Goal: Use online tool/utility: Utilize a website feature to perform a specific function

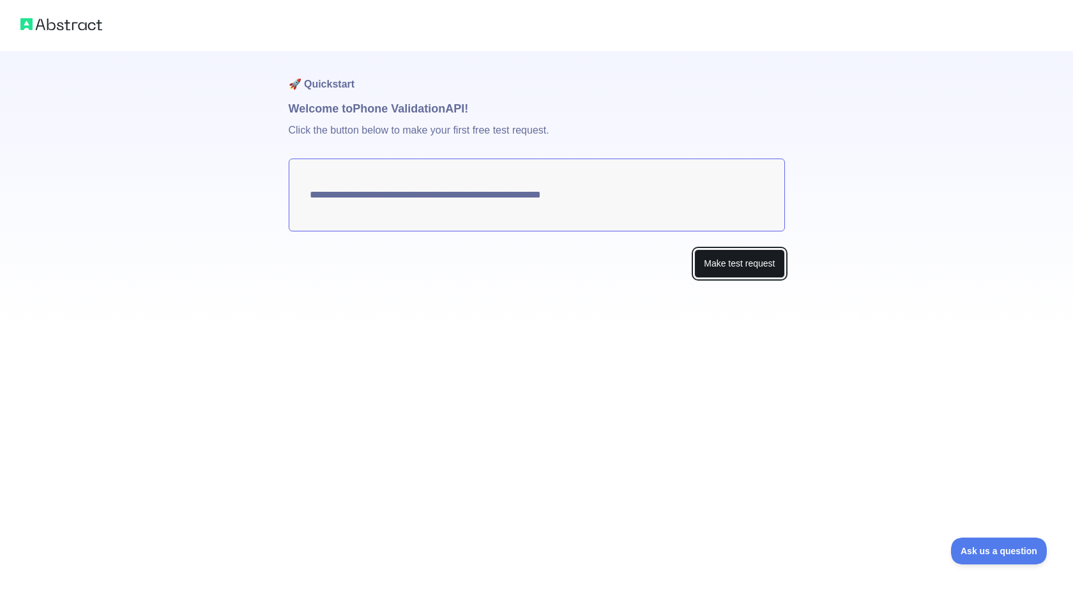
click at [753, 266] on button "Make test request" at bounding box center [740, 263] width 90 height 29
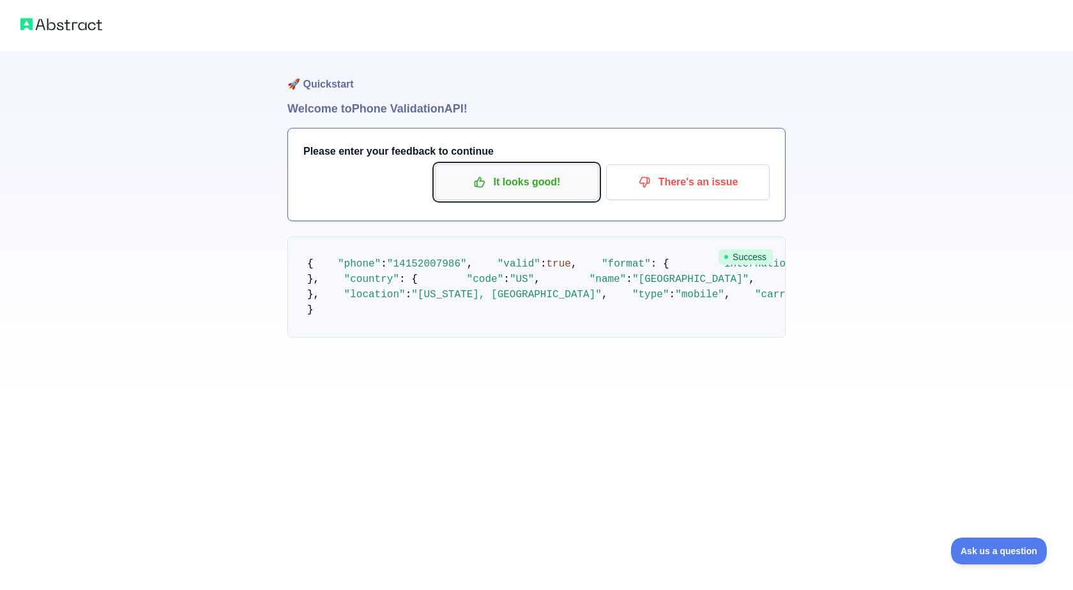
click at [529, 185] on p "It looks good!" at bounding box center [517, 182] width 144 height 22
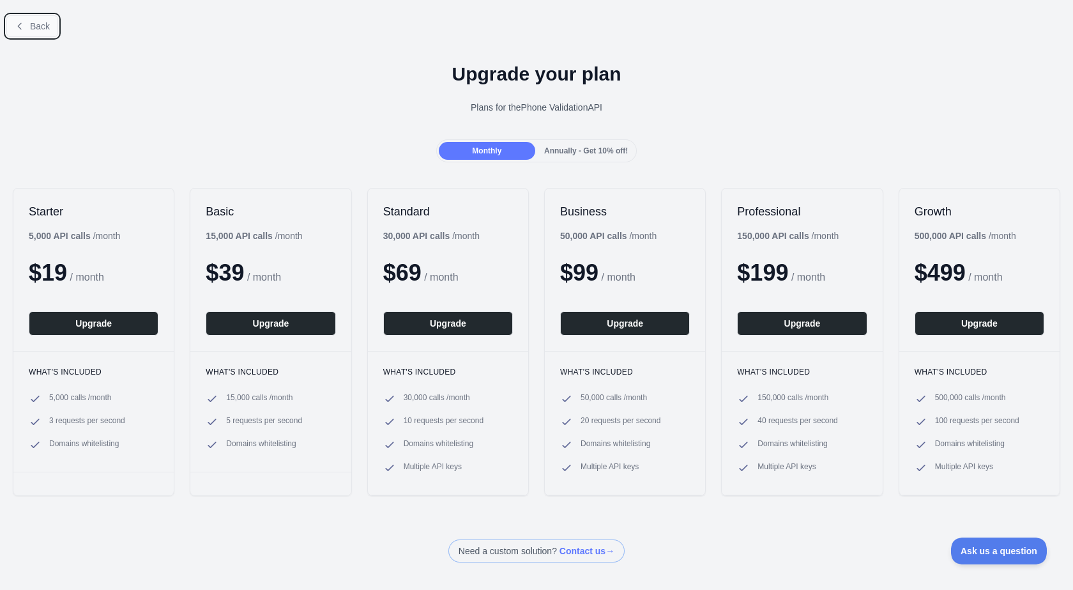
click at [36, 22] on span "Back" at bounding box center [40, 26] width 20 height 10
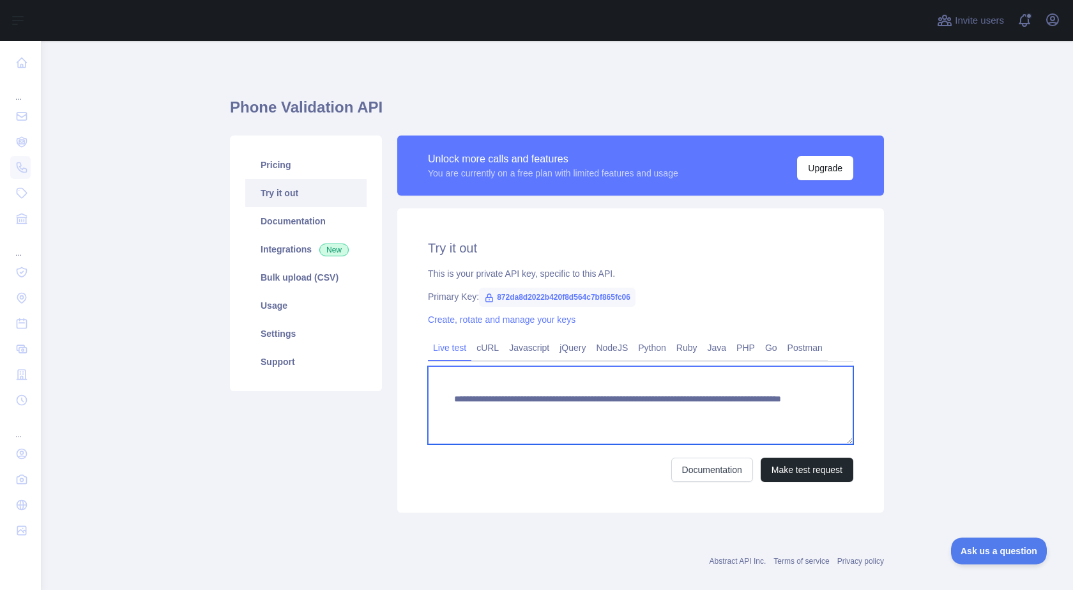
drag, startPoint x: 732, startPoint y: 411, endPoint x: 672, endPoint y: 411, distance: 59.4
click at [672, 411] on textarea "**********" at bounding box center [641, 405] width 426 height 78
type textarea "**********"
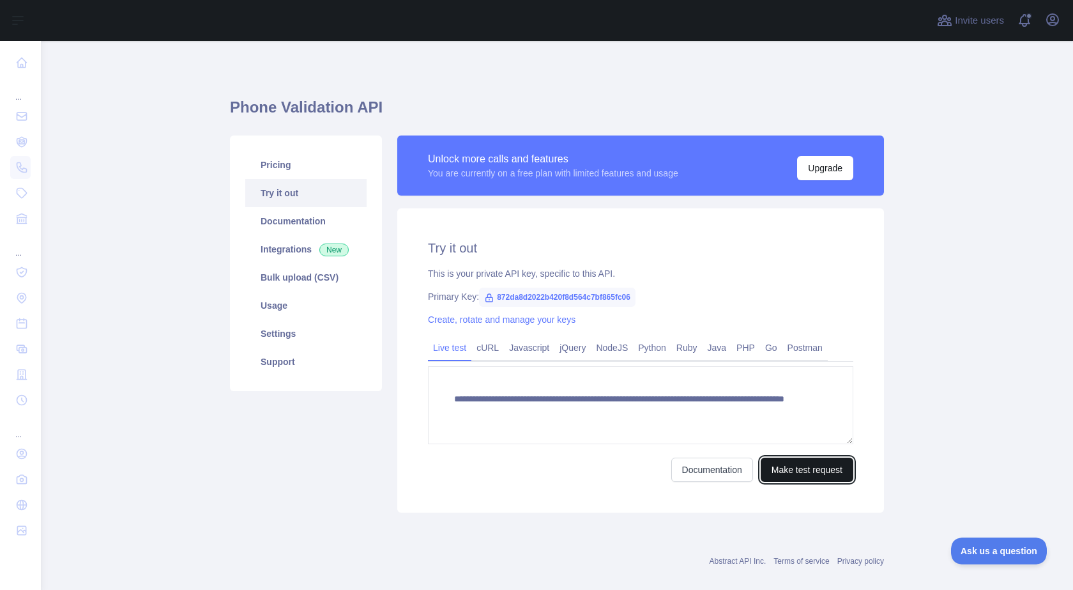
click at [817, 475] on button "Make test request" at bounding box center [807, 469] width 93 height 24
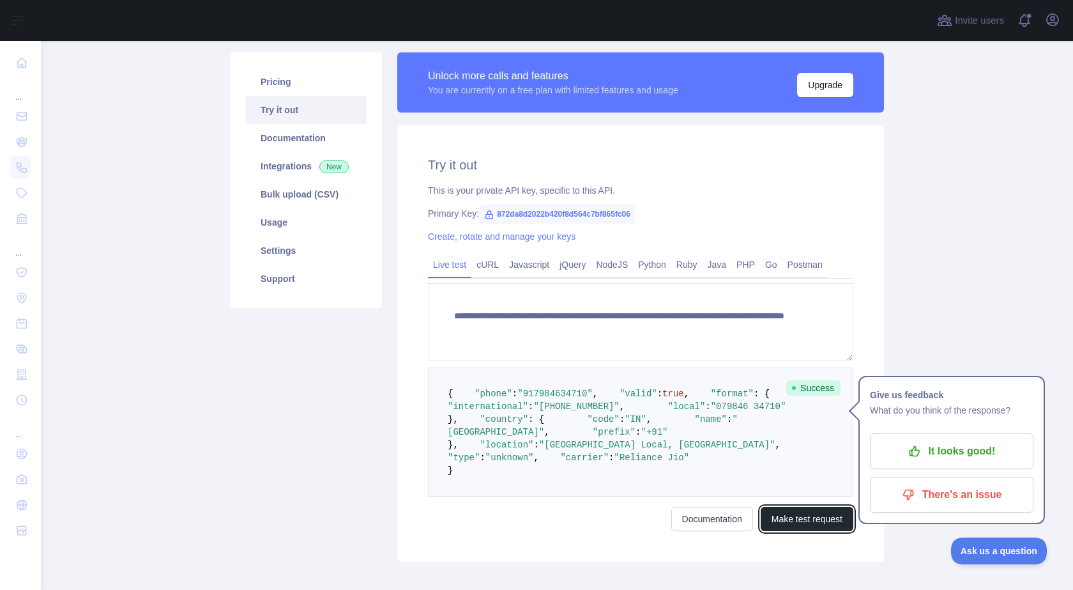
scroll to position [192, 0]
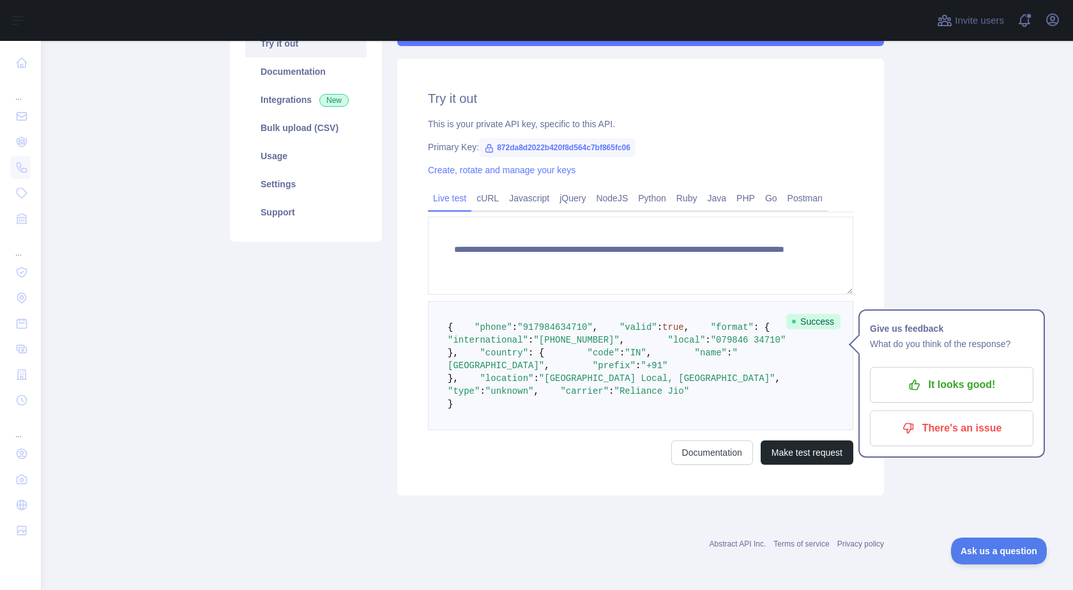
click at [835, 427] on pre "{ "phone" : "[PHONE_NUMBER]" , "valid" : true , "format" : { "international" : …" at bounding box center [641, 365] width 426 height 129
click at [918, 378] on icon "button" at bounding box center [915, 384] width 13 height 13
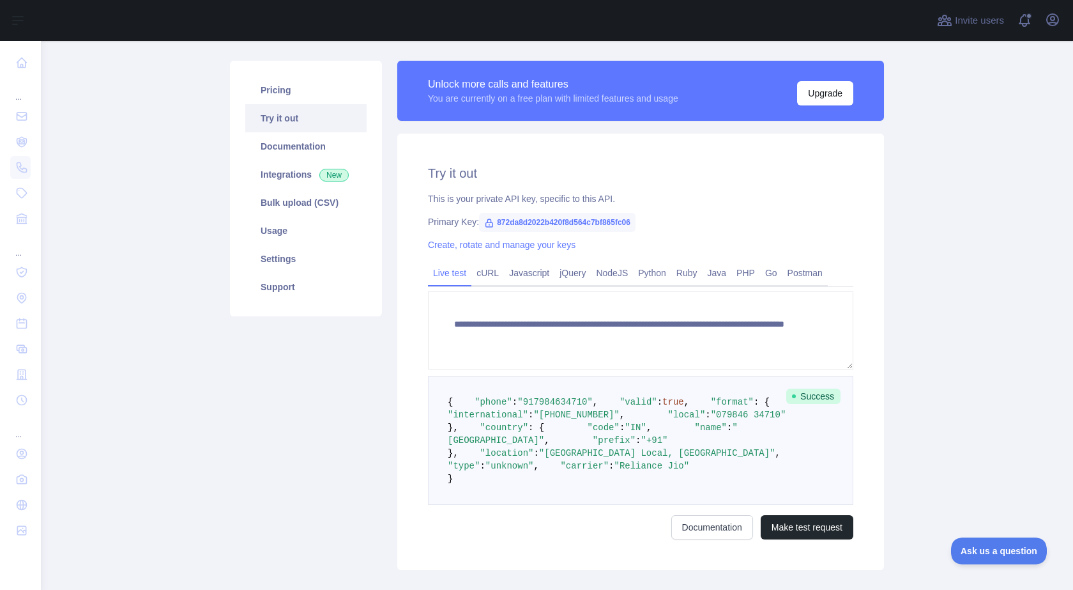
scroll to position [64, 0]
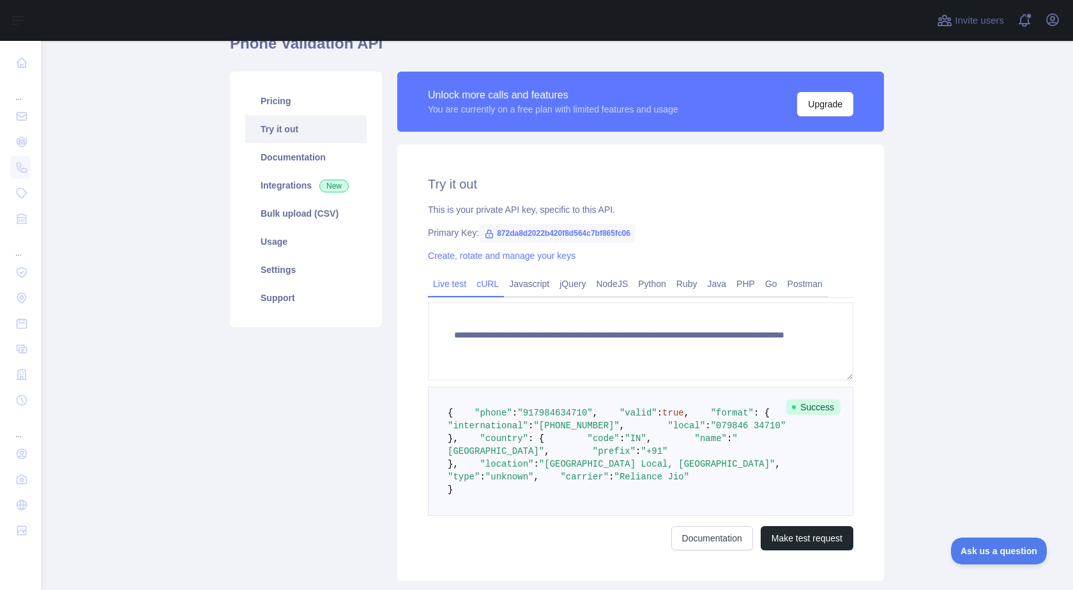
click at [479, 284] on link "cURL" at bounding box center [488, 283] width 33 height 20
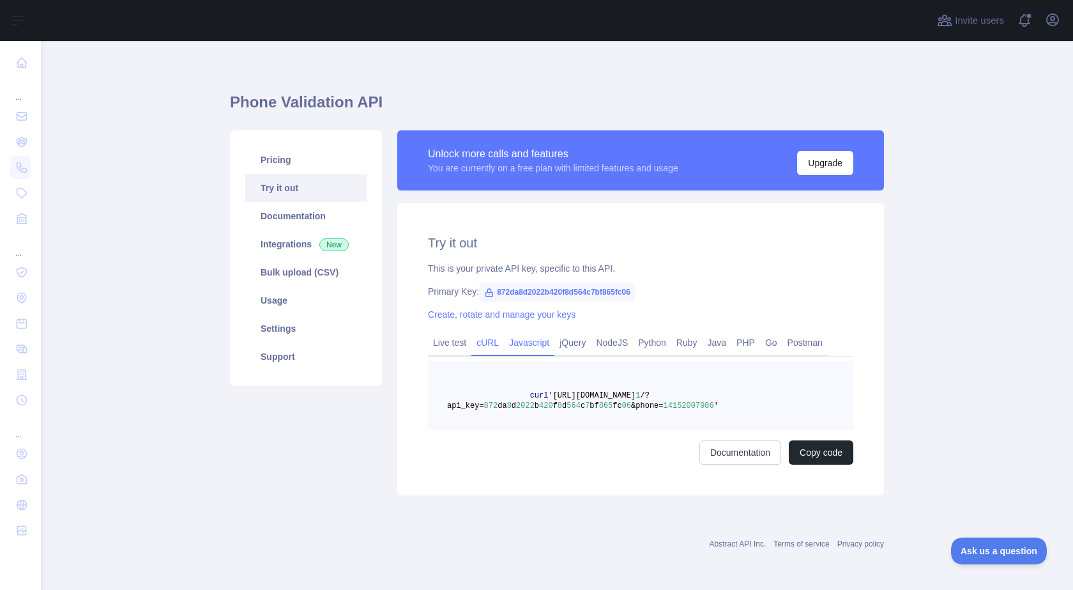
click at [526, 342] on link "Javascript" at bounding box center [529, 342] width 50 height 20
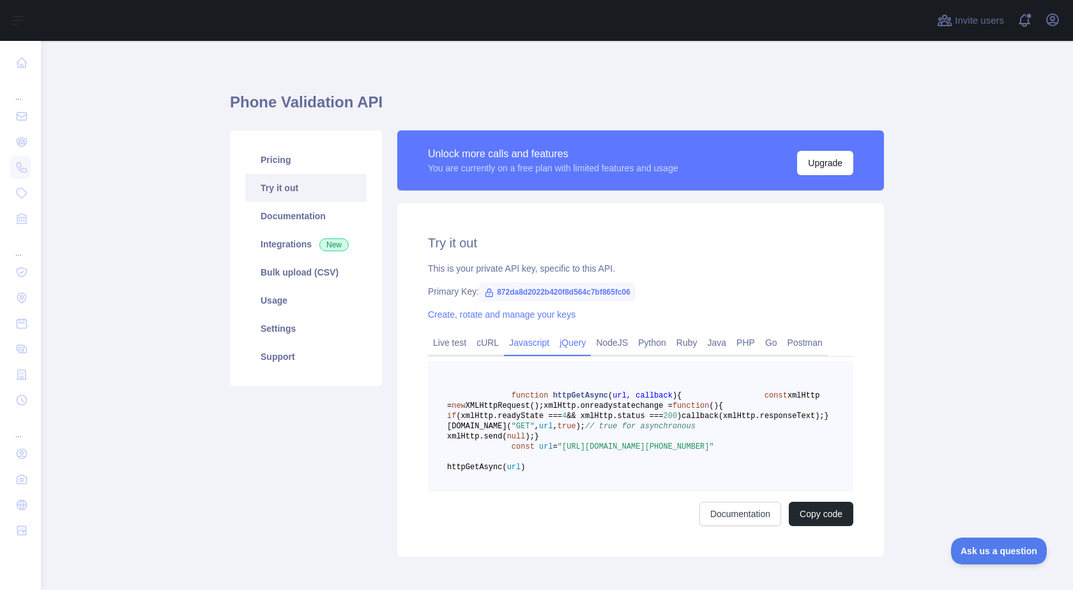
click at [564, 344] on link "jQuery" at bounding box center [573, 342] width 36 height 20
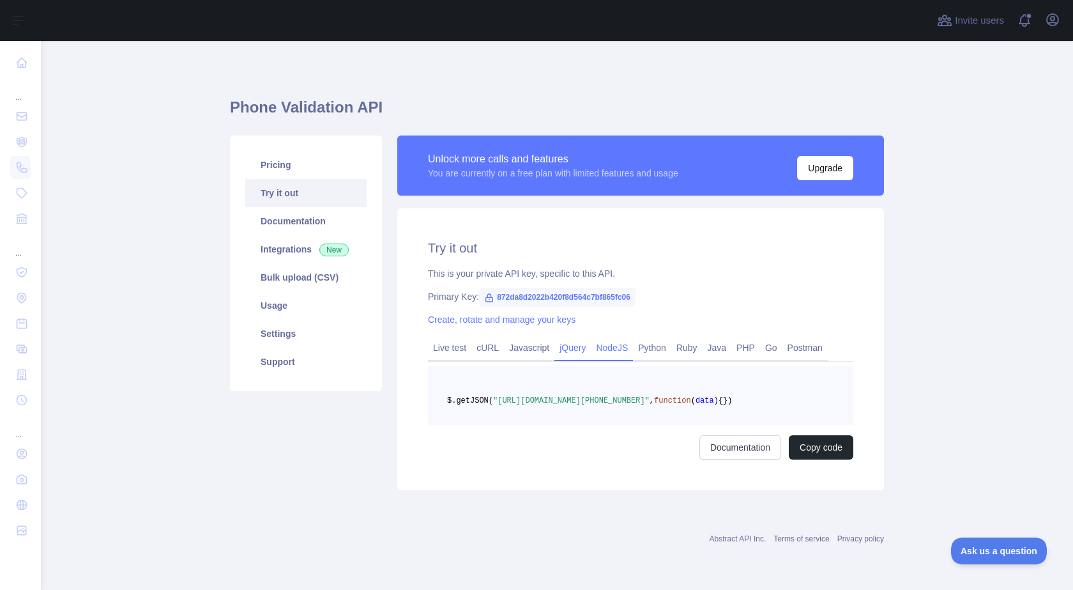
click at [617, 344] on link "NodeJS" at bounding box center [612, 347] width 42 height 20
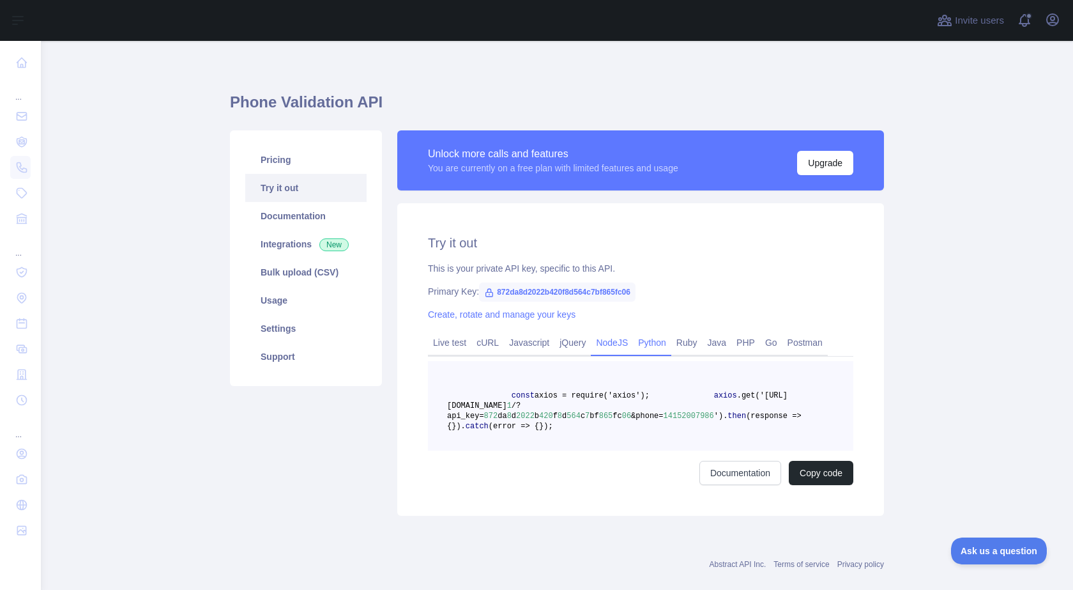
click at [650, 341] on link "Python" at bounding box center [652, 342] width 38 height 20
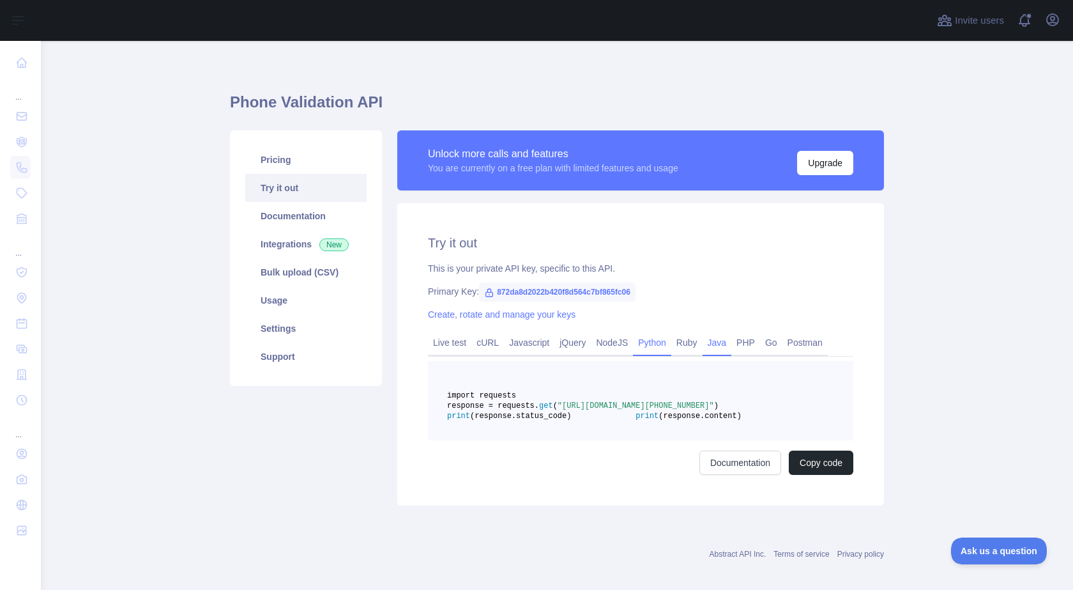
click at [706, 341] on link "Java" at bounding box center [717, 342] width 29 height 20
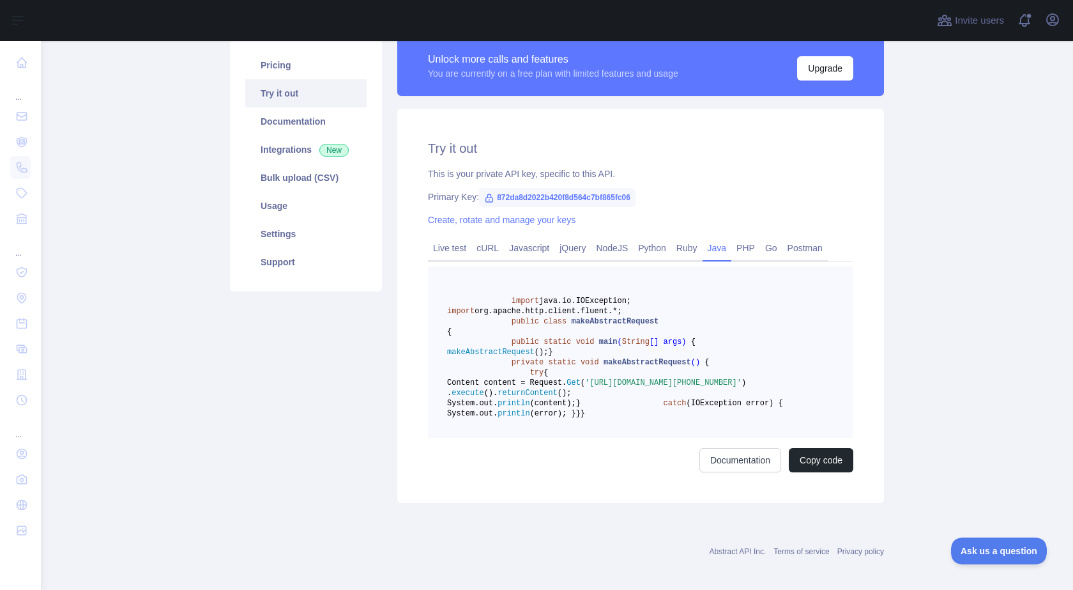
scroll to position [69, 0]
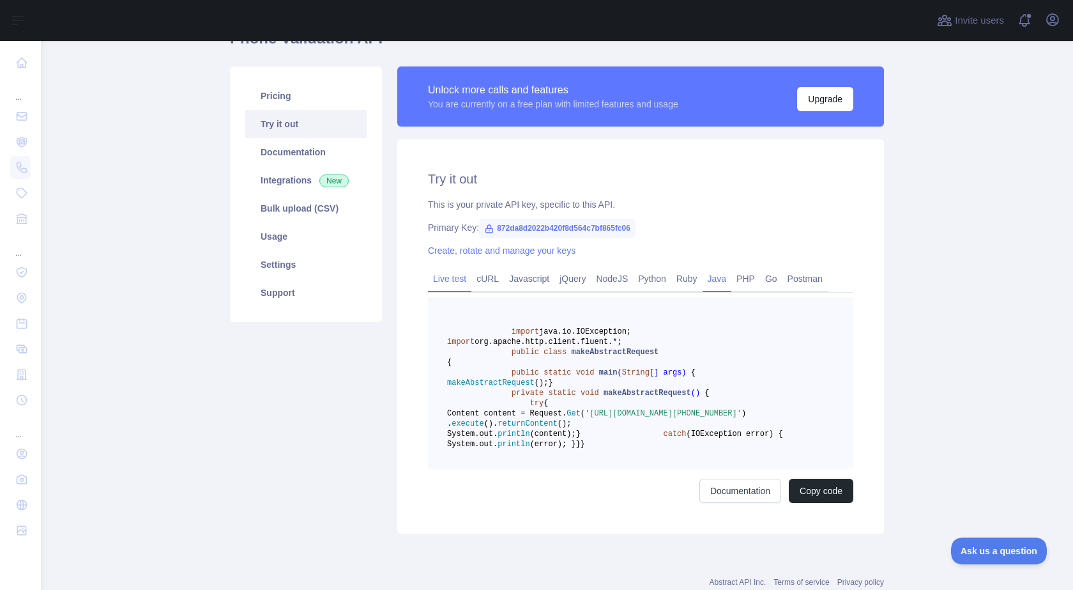
click at [442, 280] on link "Live test" at bounding box center [449, 278] width 43 height 20
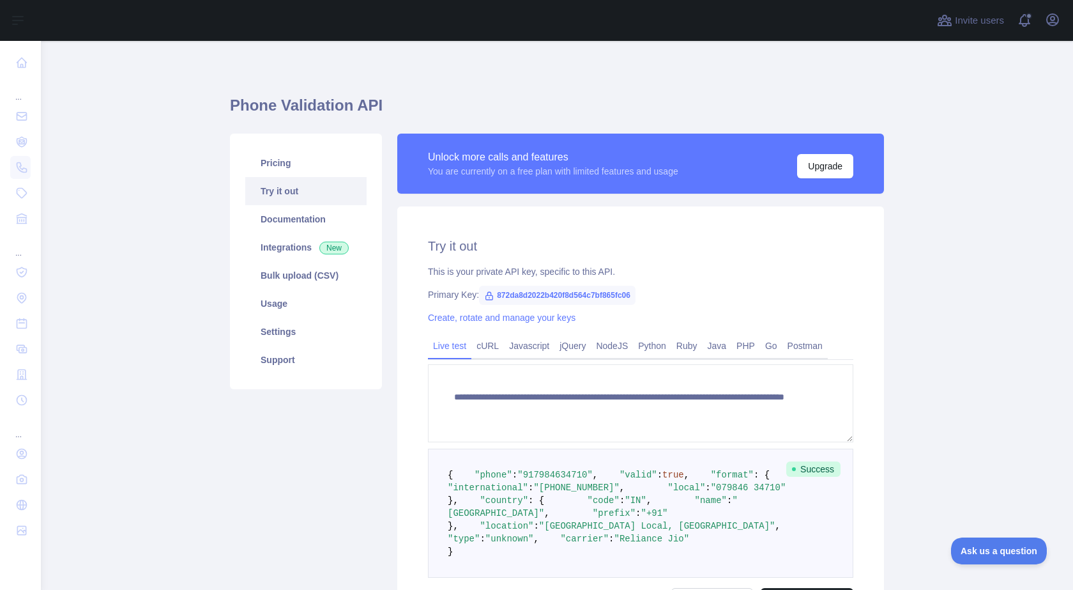
scroll to position [0, 0]
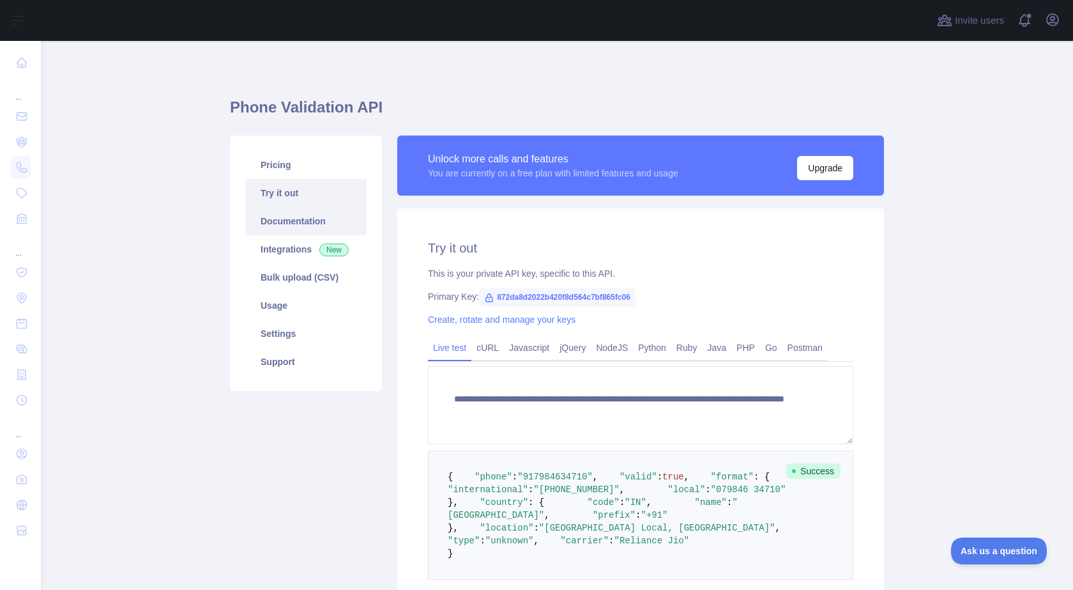
click at [298, 220] on link "Documentation" at bounding box center [305, 221] width 121 height 28
